Goal: Complete application form

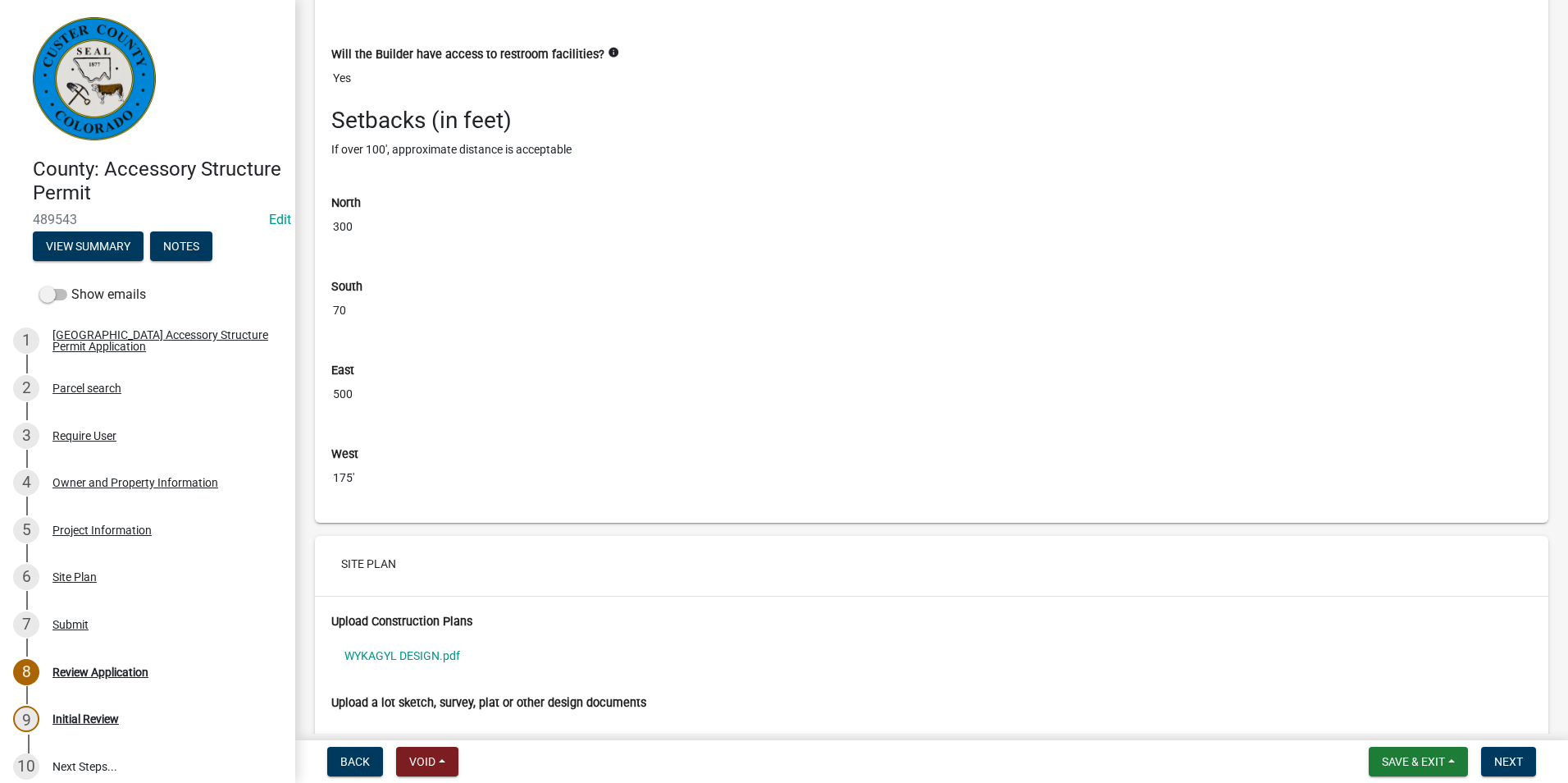
scroll to position [5745, 0]
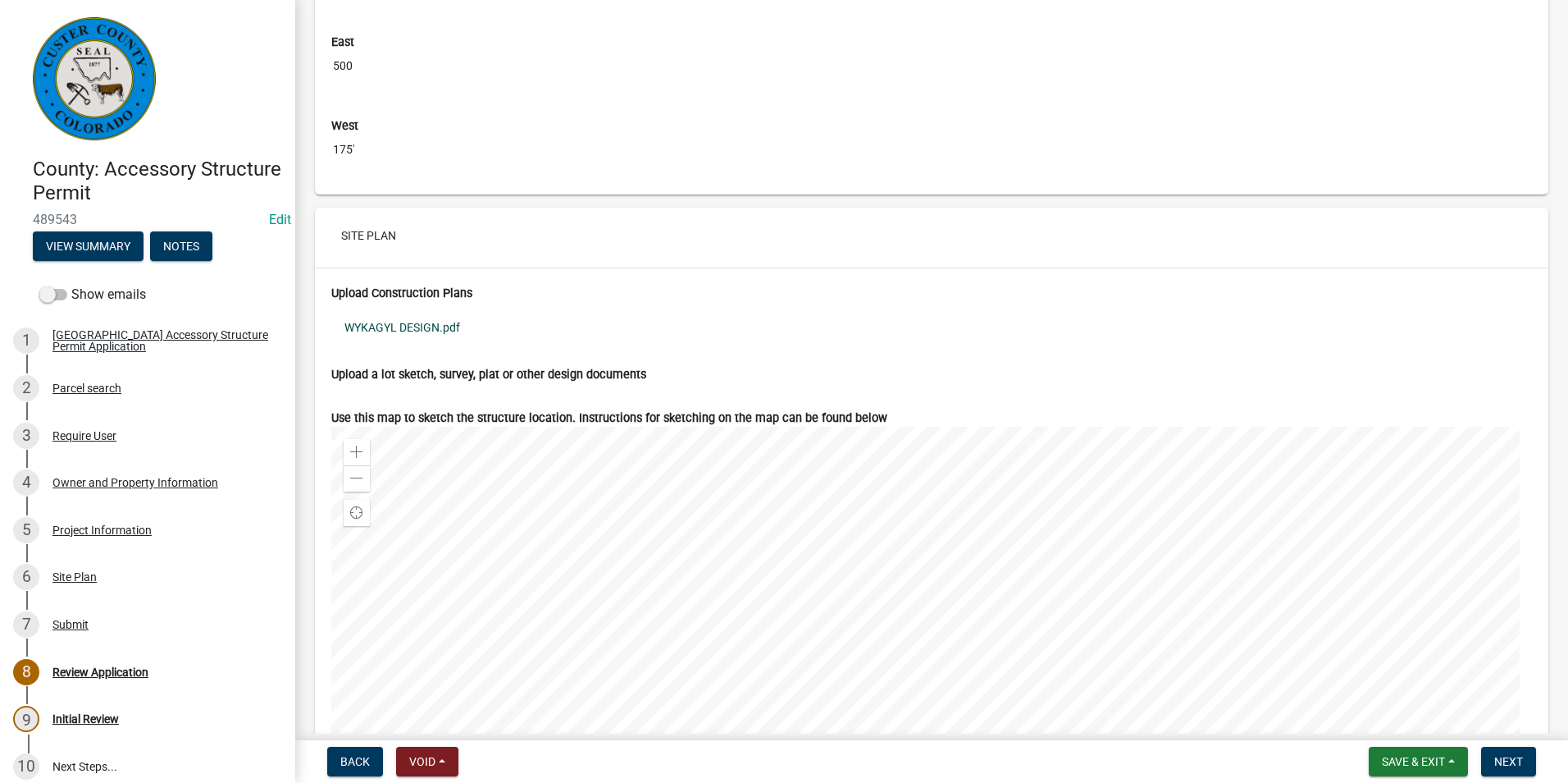
click at [406, 341] on link "WYKAGYL DESIGN.pdf" at bounding box center [932, 327] width 1201 height 37
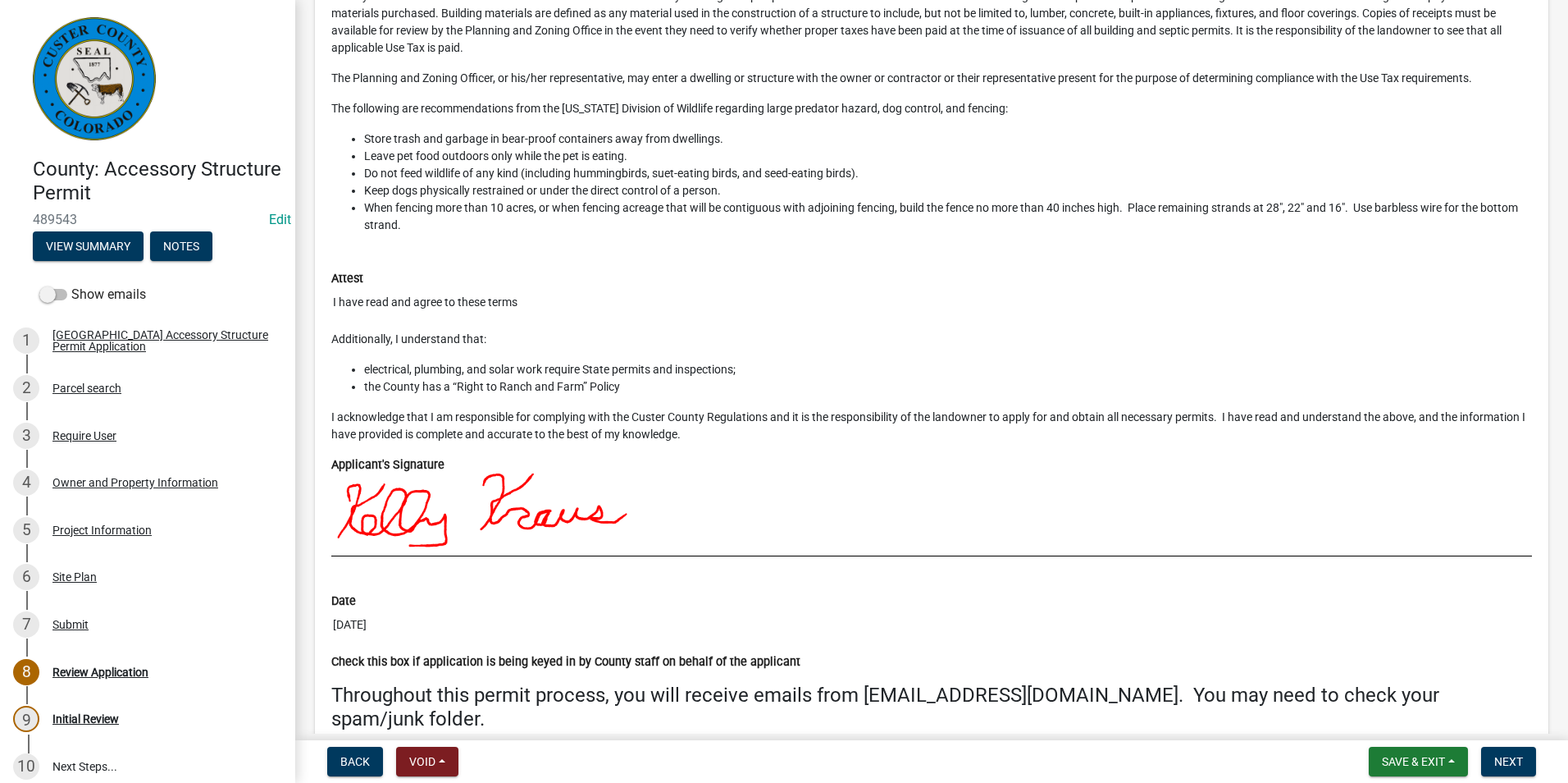
scroll to position [7255, 0]
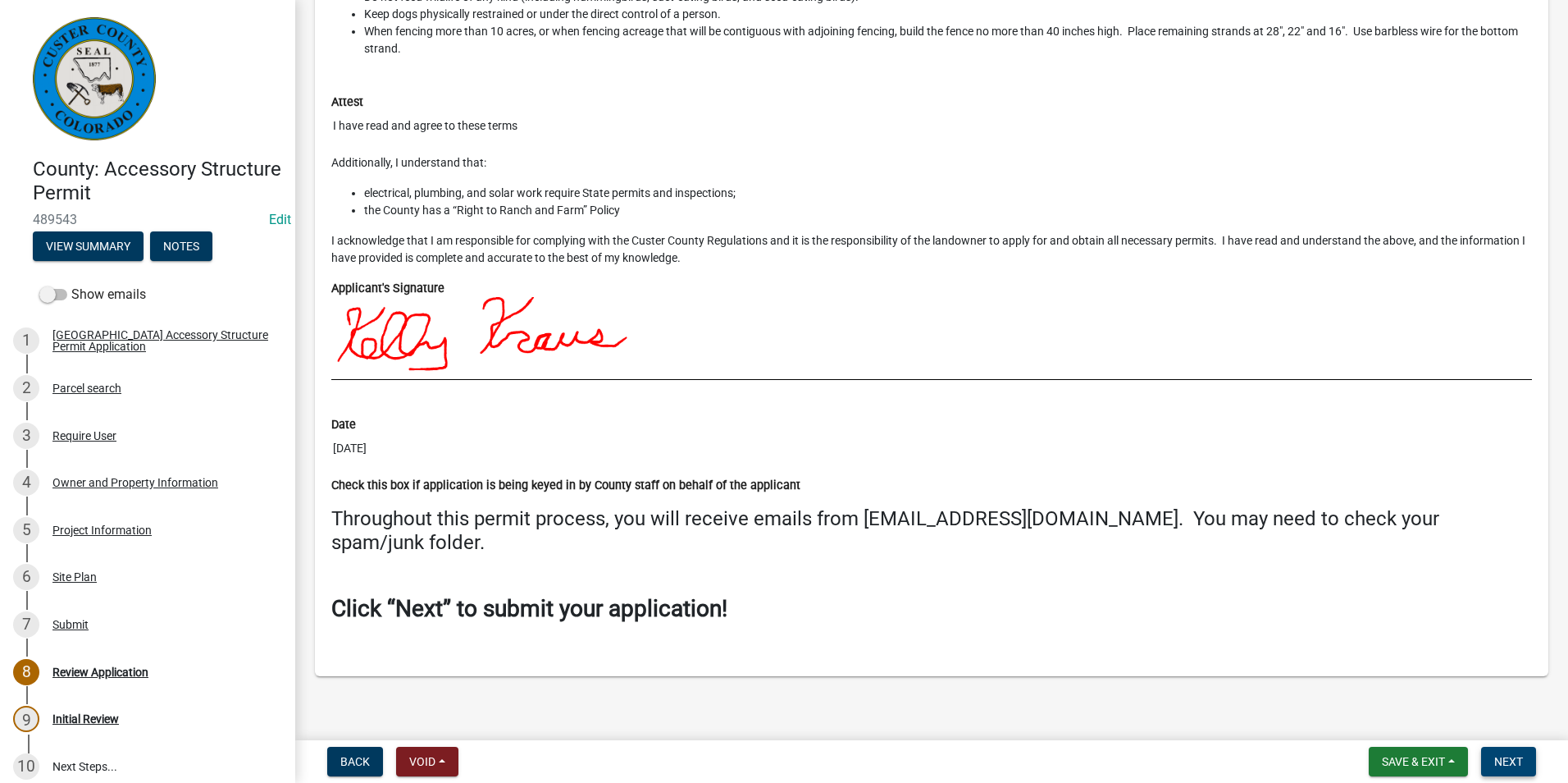
click at [1514, 753] on button "Next" at bounding box center [1509, 761] width 55 height 30
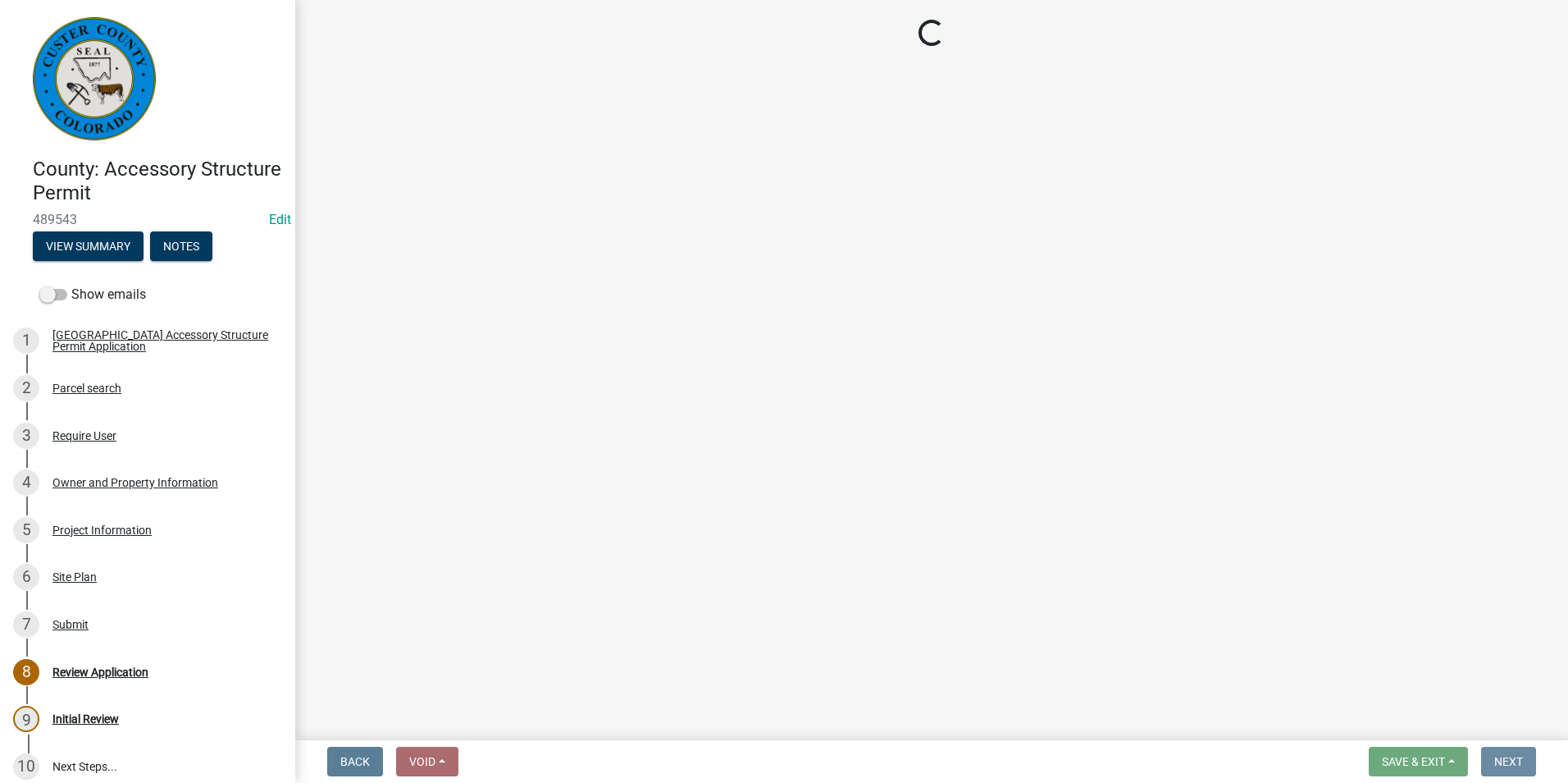
scroll to position [0, 0]
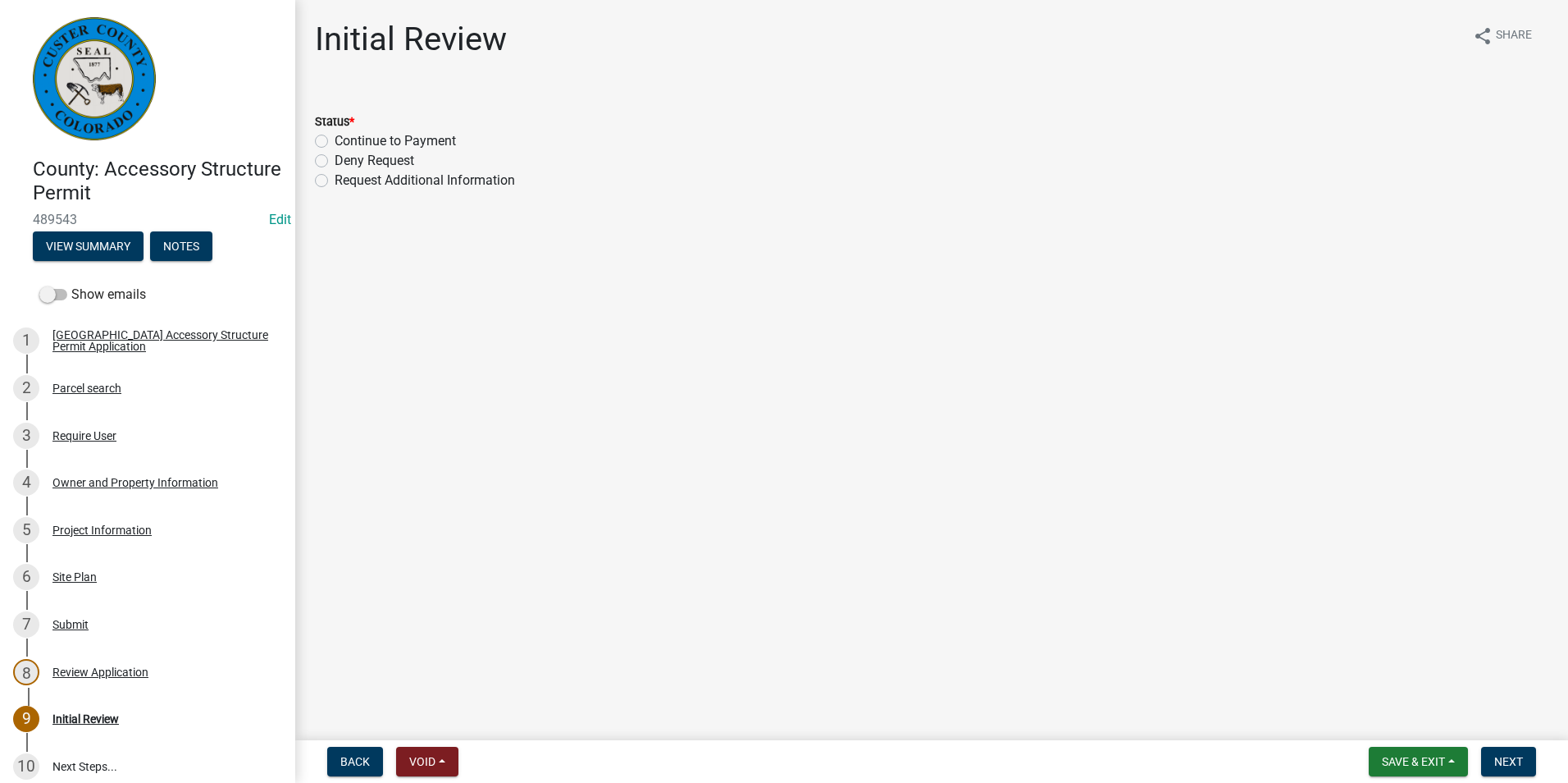
click at [335, 139] on label "Continue to Payment" at bounding box center [395, 141] width 122 height 20
click at [335, 139] on input "Continue to Payment" at bounding box center [339, 136] width 11 height 11
radio input "true"
click at [1491, 762] on button "Next" at bounding box center [1509, 761] width 55 height 30
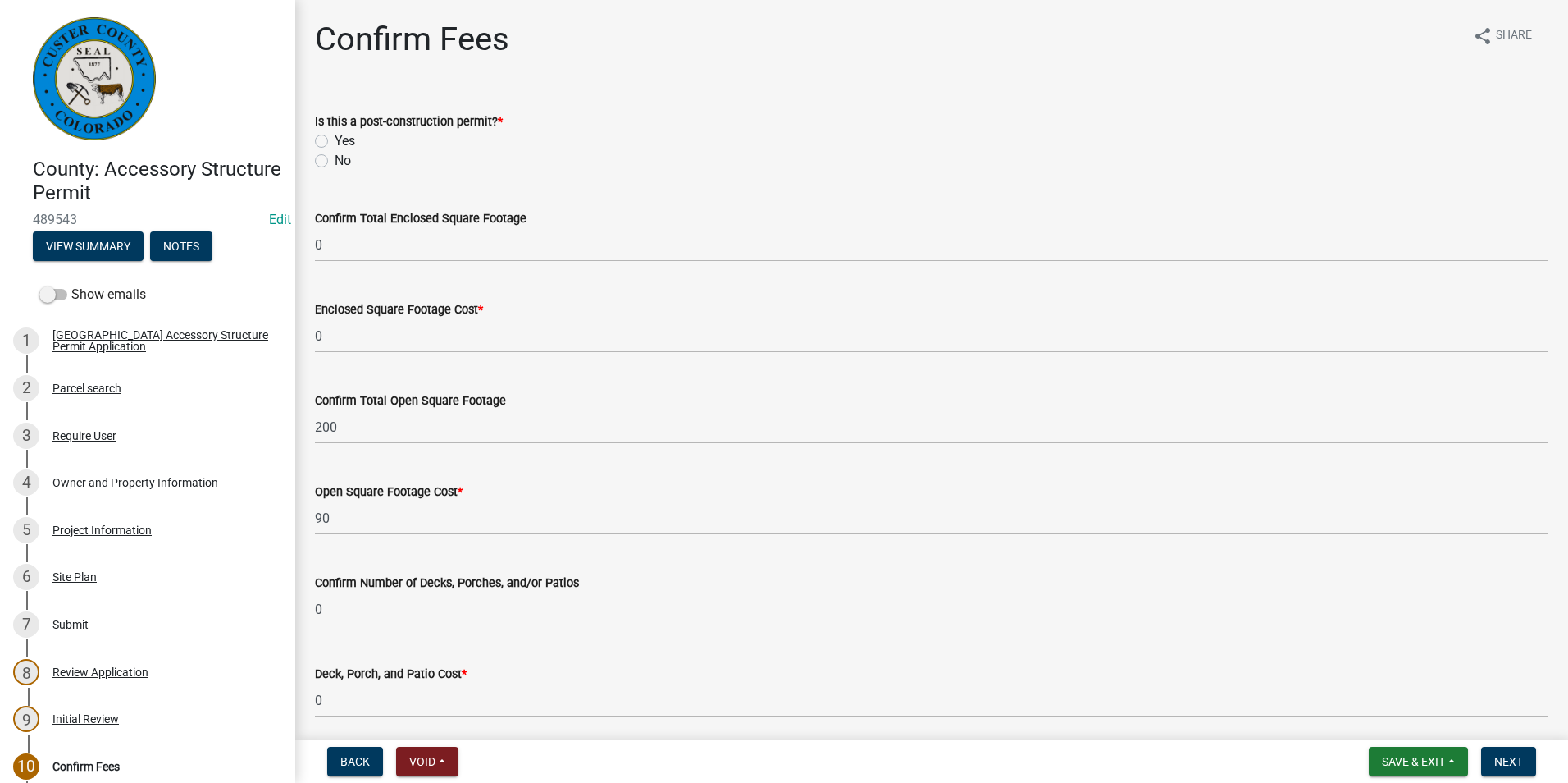
click at [335, 157] on label "No" at bounding box center [342, 160] width 16 height 20
click at [335, 157] on input "No" at bounding box center [339, 155] width 11 height 11
radio input "true"
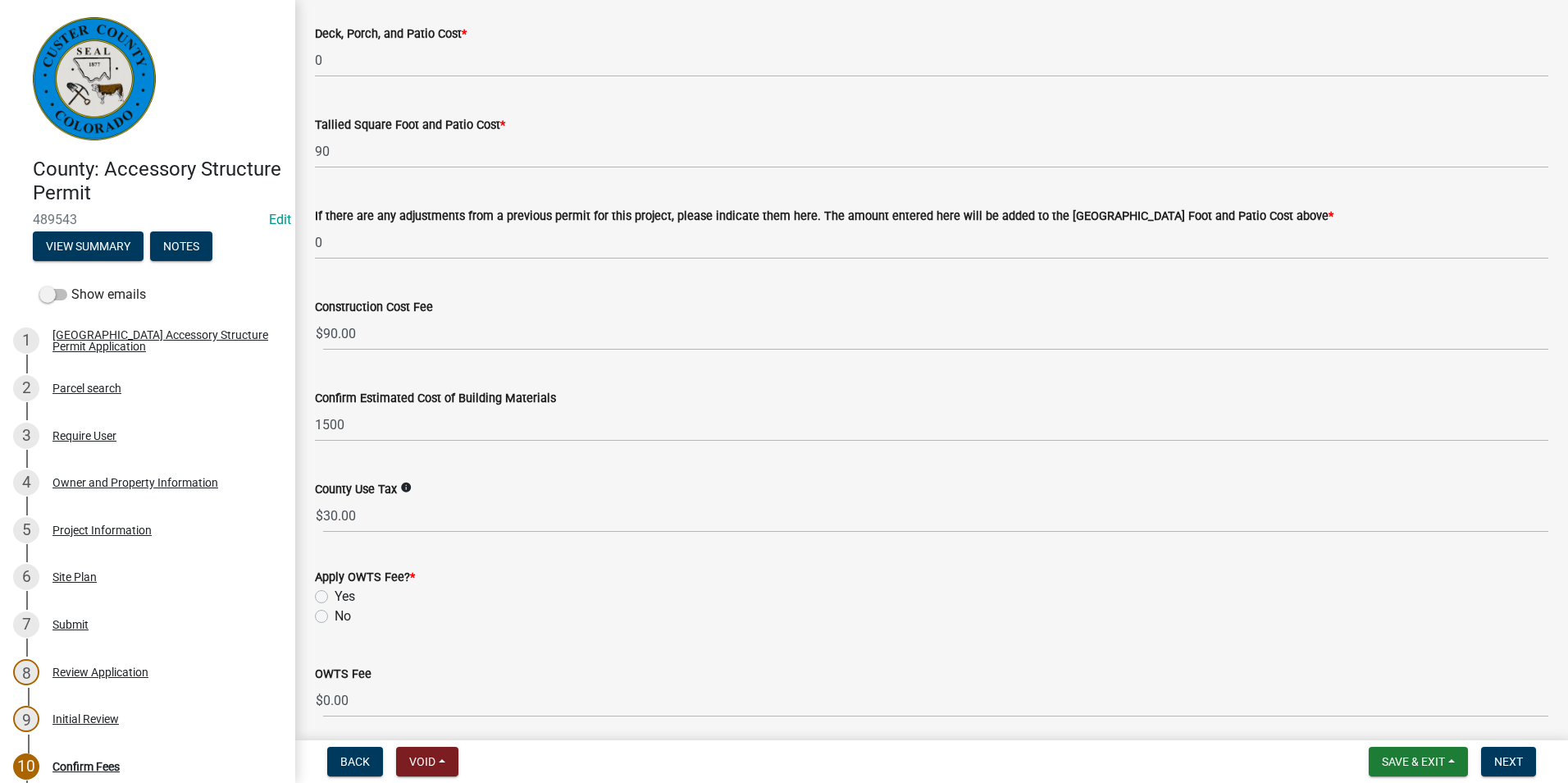
scroll to position [702, 0]
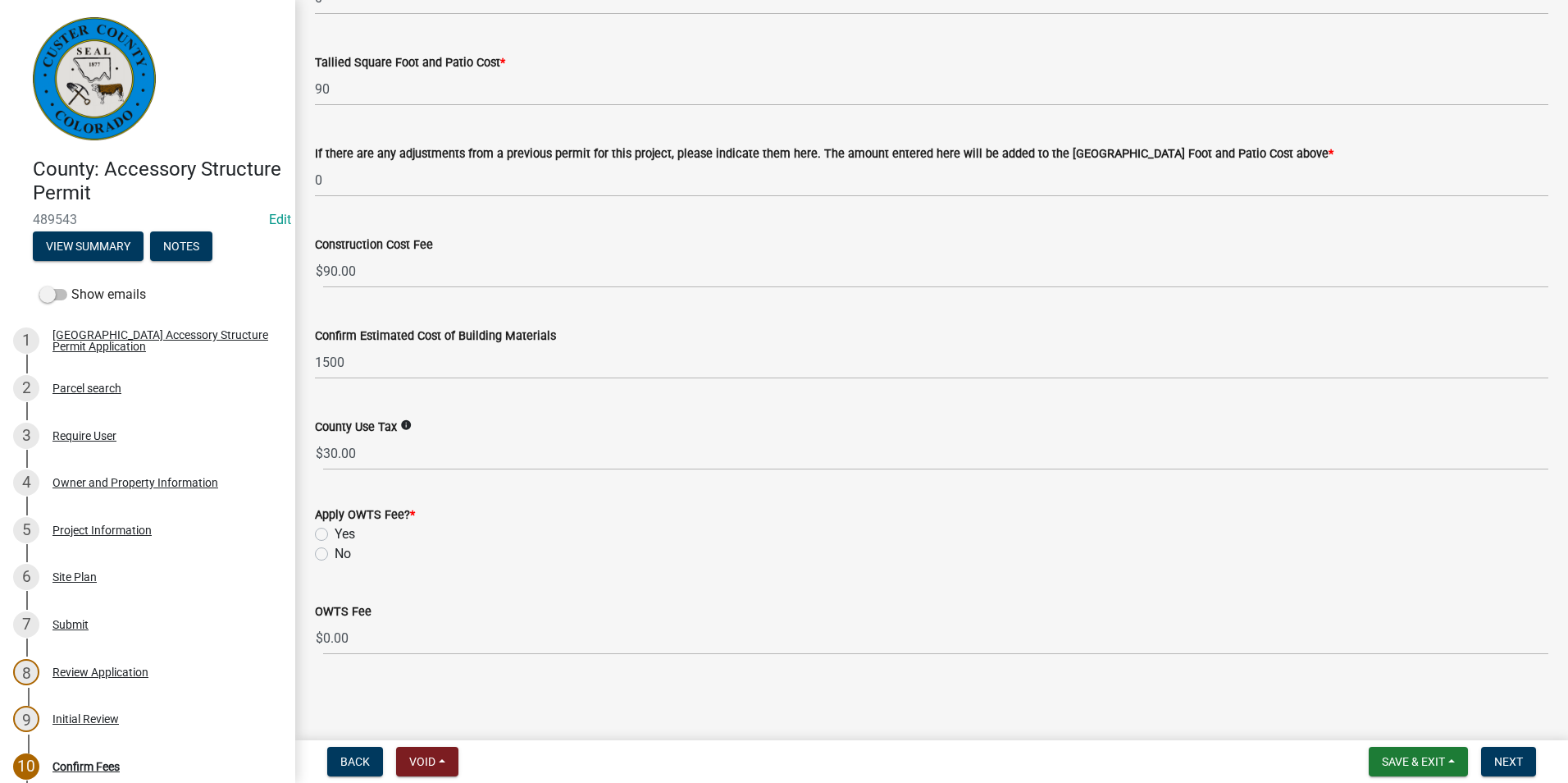
click at [335, 554] on label "No" at bounding box center [342, 554] width 16 height 20
click at [335, 554] on input "No" at bounding box center [339, 549] width 11 height 11
radio input "true"
click at [1498, 761] on span "Next" at bounding box center [1509, 762] width 29 height 13
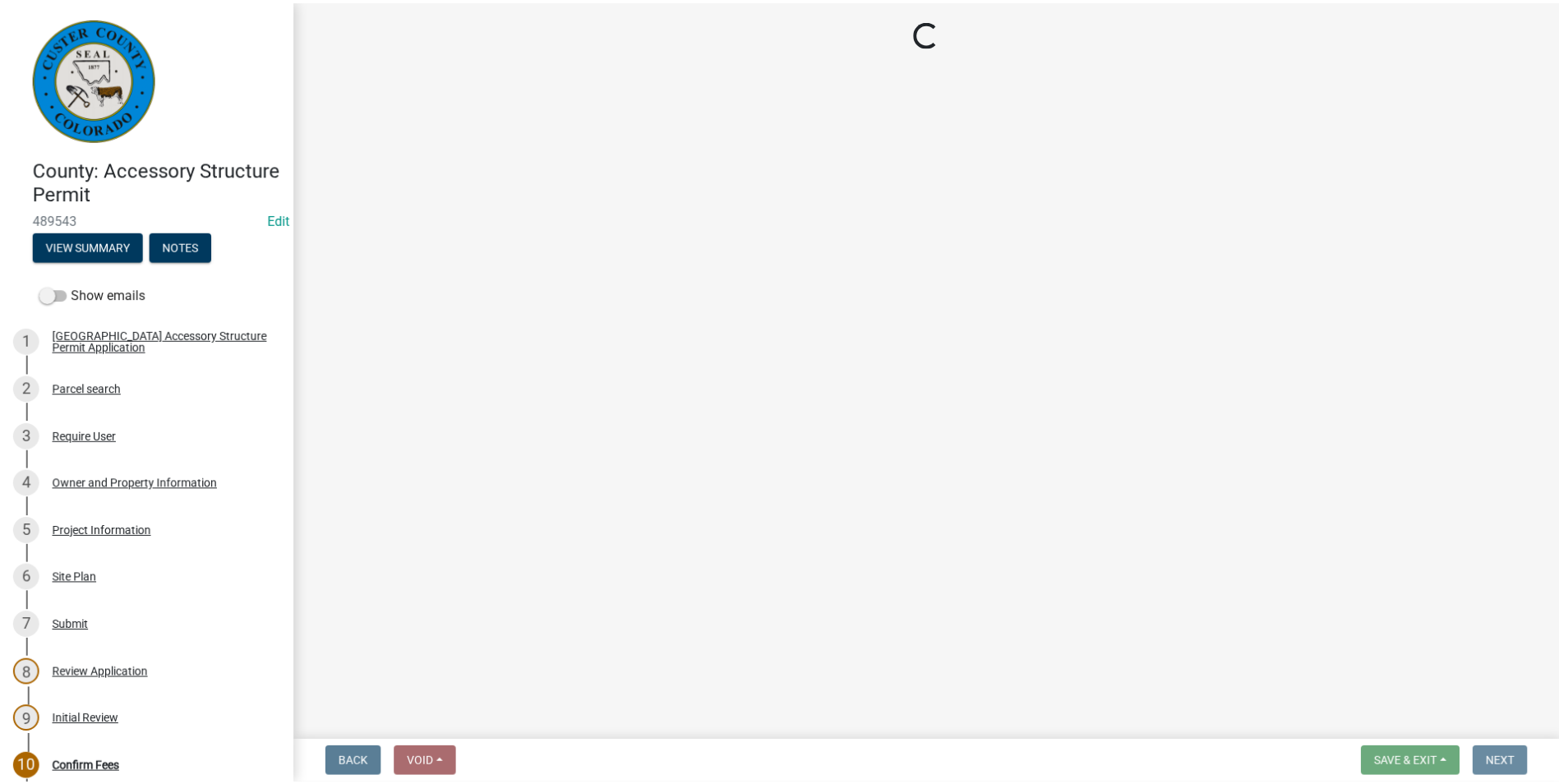
scroll to position [0, 0]
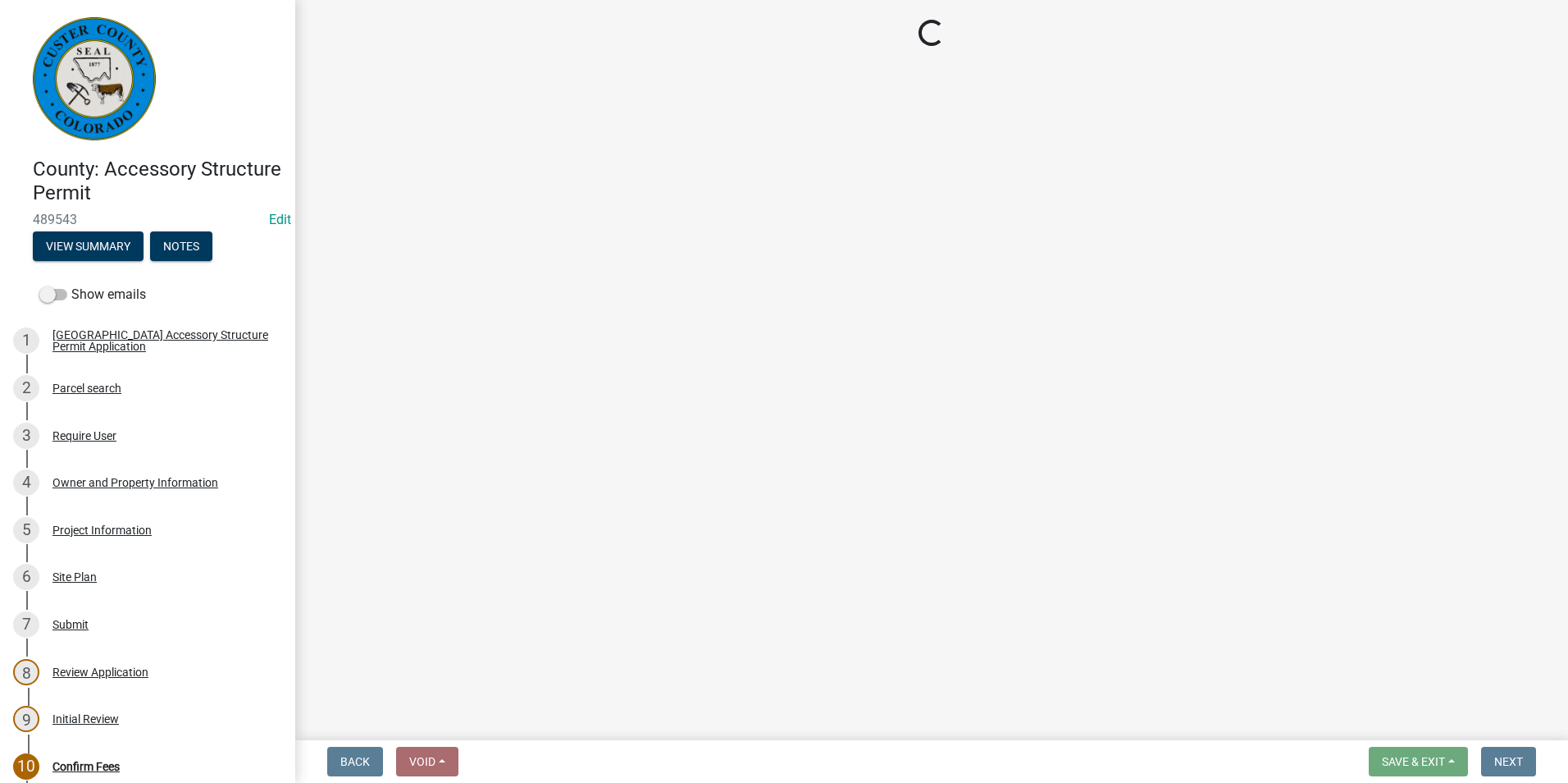
select select "3: 3"
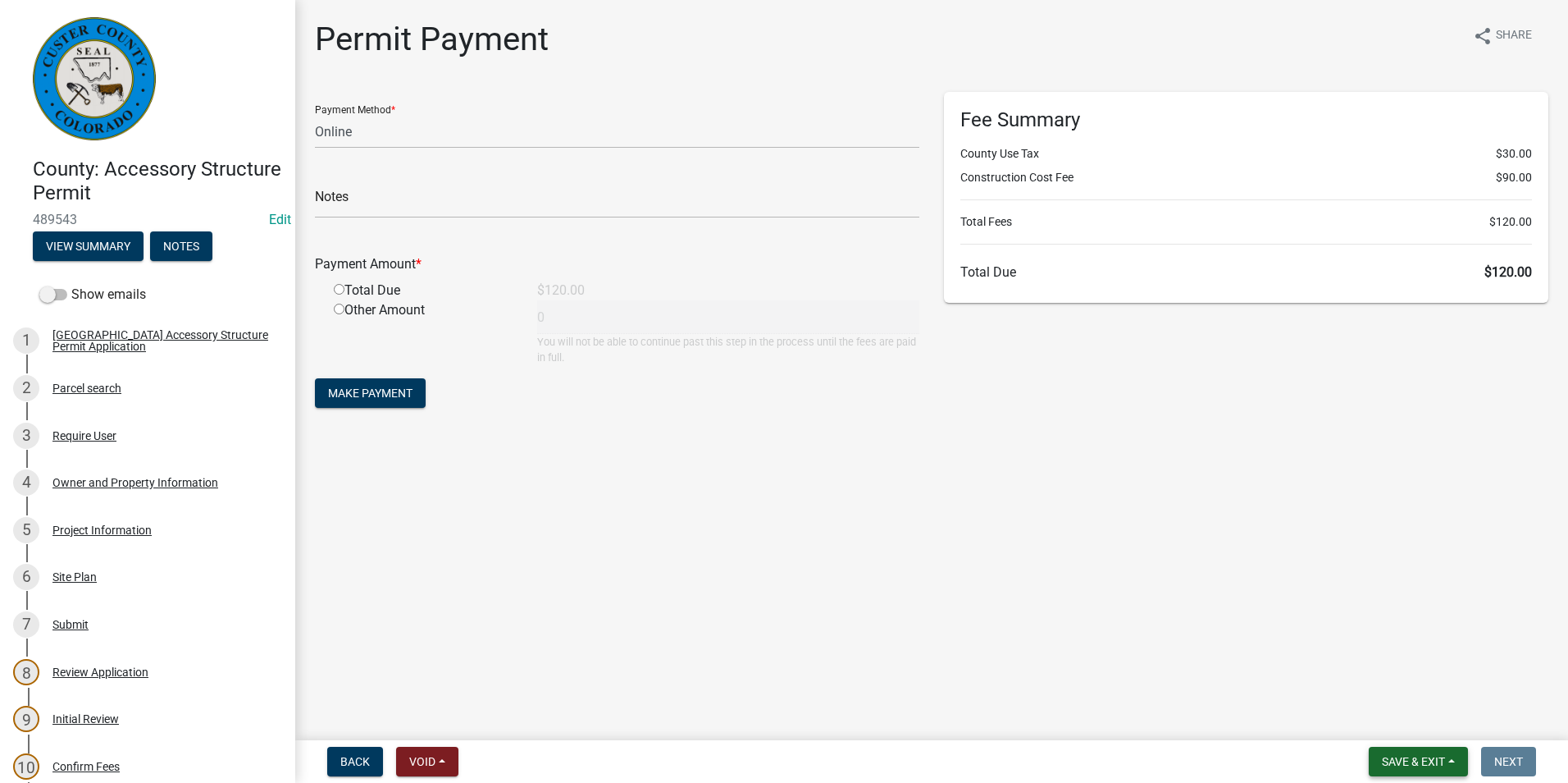
click at [1397, 764] on span "Save & Exit" at bounding box center [1414, 762] width 63 height 13
click at [1390, 716] on button "Save & Exit" at bounding box center [1402, 719] width 131 height 39
